Goal: Navigation & Orientation: Find specific page/section

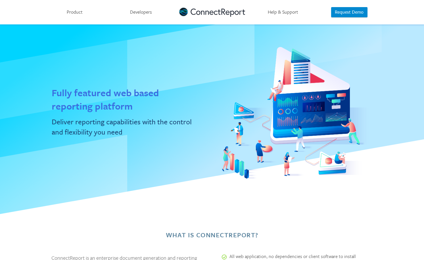
click at [76, 12] on link "Product" at bounding box center [75, 12] width 66 height 24
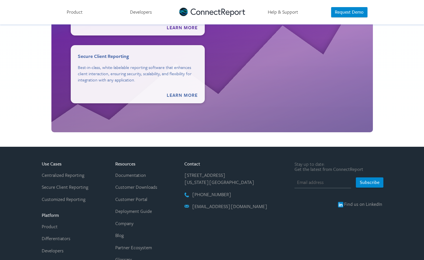
scroll to position [909, 0]
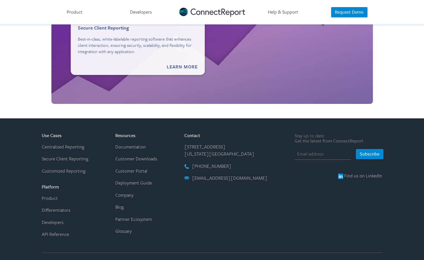
click at [45, 195] on link "Product" at bounding box center [50, 198] width 16 height 7
